Goal: Task Accomplishment & Management: Use online tool/utility

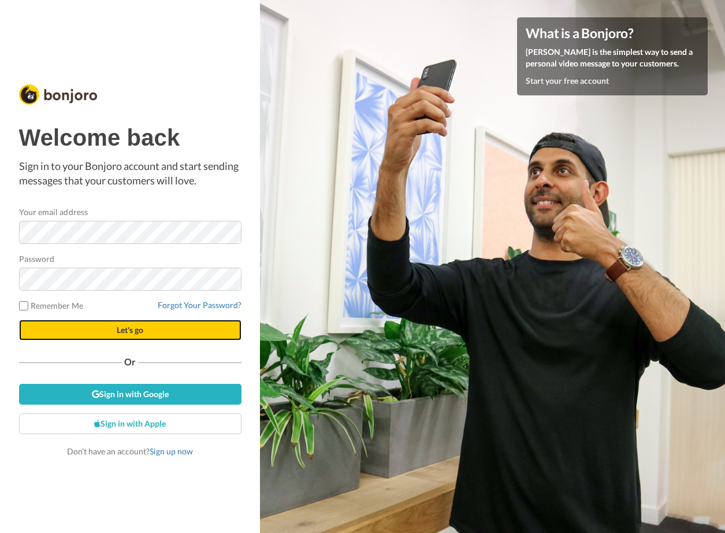
click at [211, 326] on button "Let's go" at bounding box center [130, 329] width 222 height 21
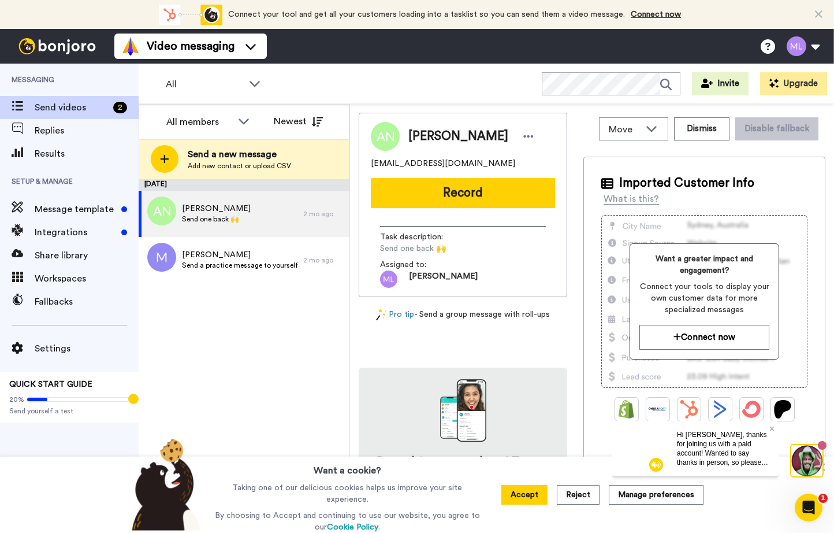
click at [516, 64] on div "All WORKSPACES View all All Default Task List + Add a new workspace Invite Upgr…" at bounding box center [487, 84] width 696 height 40
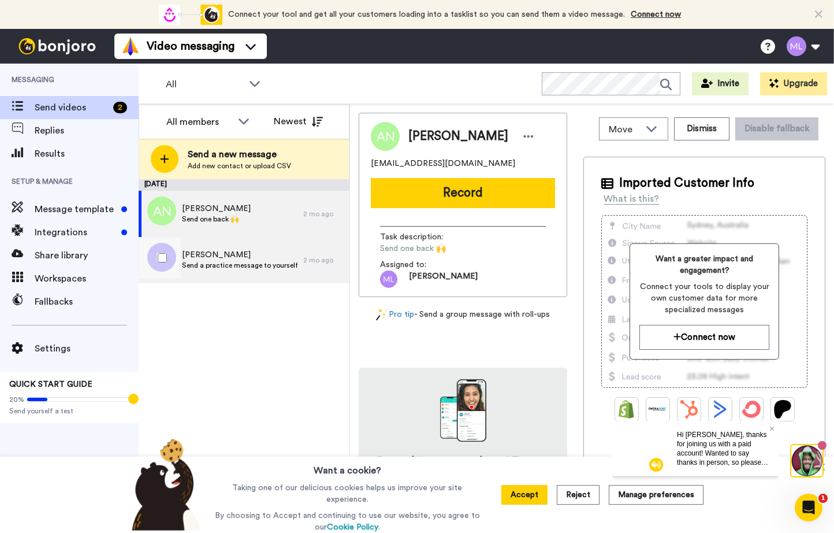
click at [248, 266] on span "Send a practice message to yourself" at bounding box center [240, 265] width 116 height 9
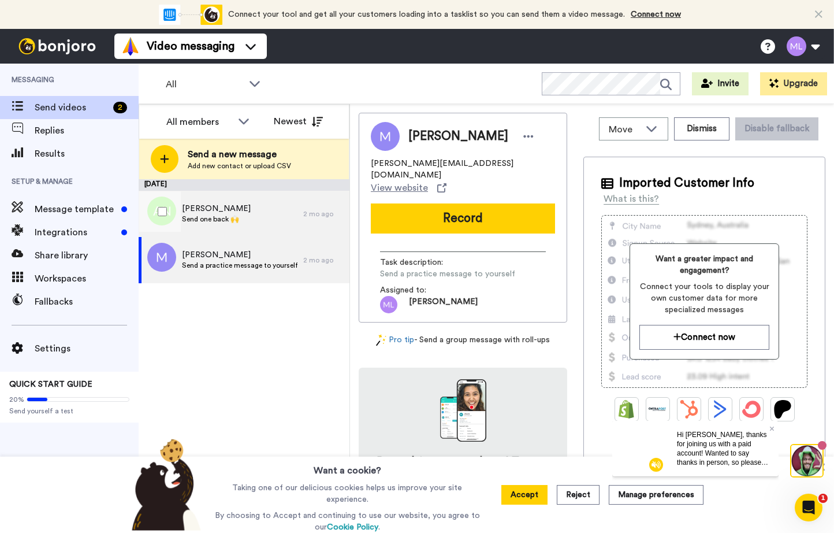
click at [251, 220] on div "[PERSON_NAME] Send one back 🙌" at bounding box center [221, 214] width 165 height 46
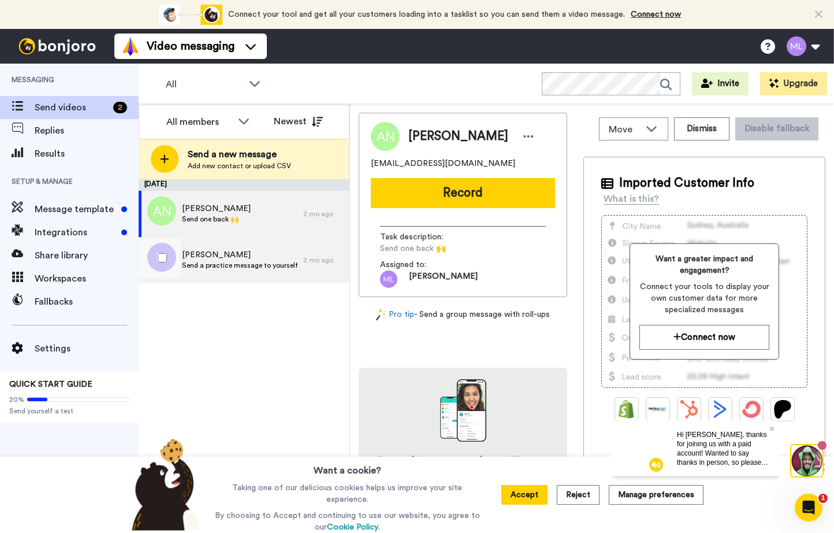
click at [261, 277] on div "[PERSON_NAME] a practice message to yourself" at bounding box center [221, 260] width 165 height 46
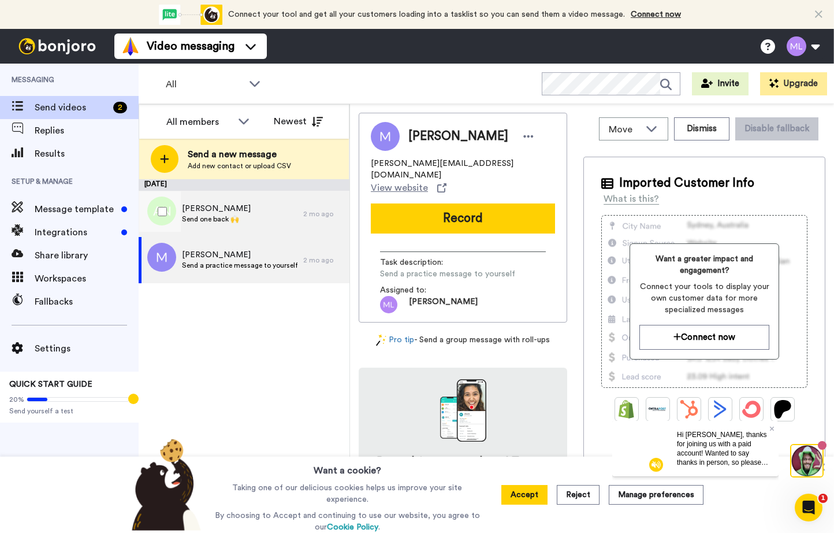
click at [245, 222] on div "[PERSON_NAME] Send one back 🙌" at bounding box center [221, 214] width 165 height 46
